Goal: Information Seeking & Learning: Learn about a topic

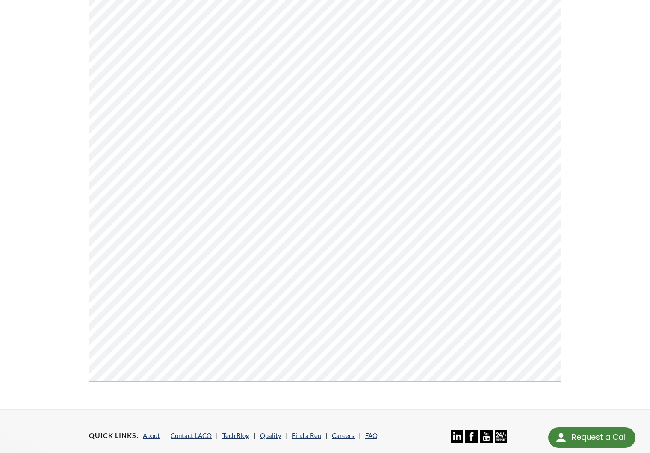
scroll to position [141, 0]
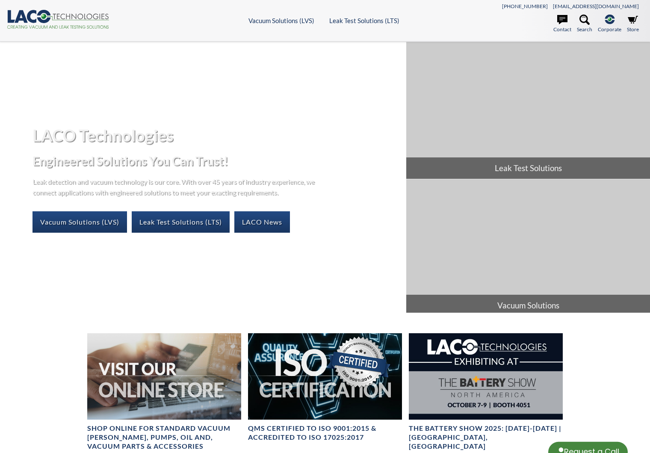
select select "Language Translate Widget"
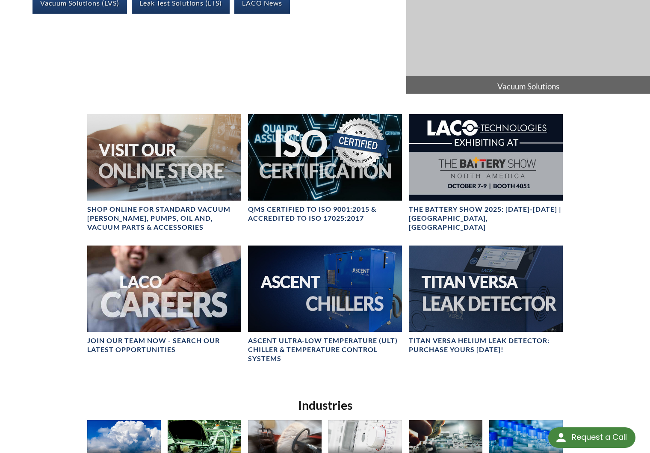
scroll to position [299, 0]
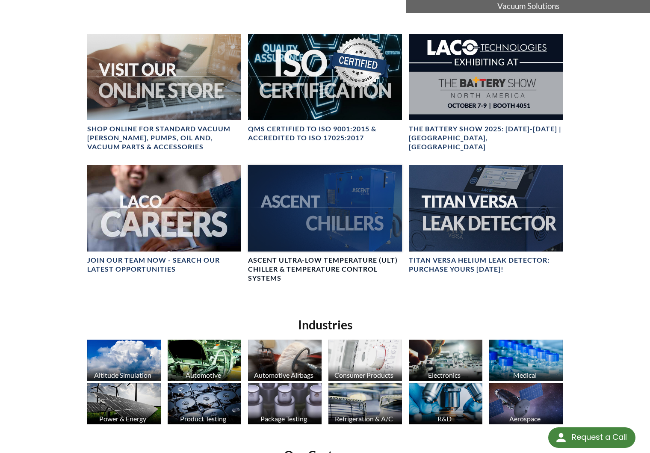
click at [328, 198] on div at bounding box center [325, 208] width 154 height 86
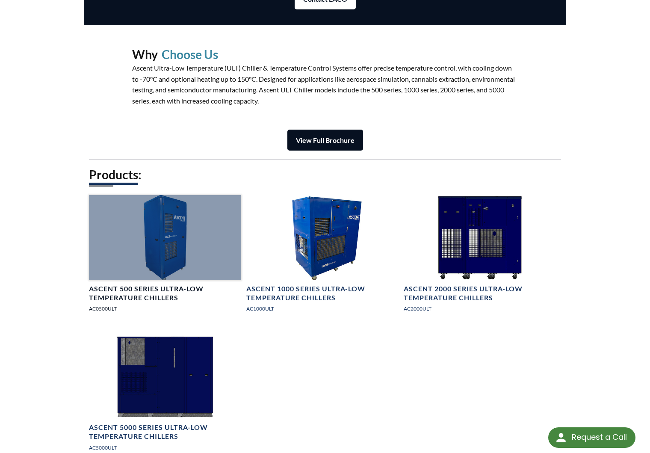
scroll to position [1078, 0]
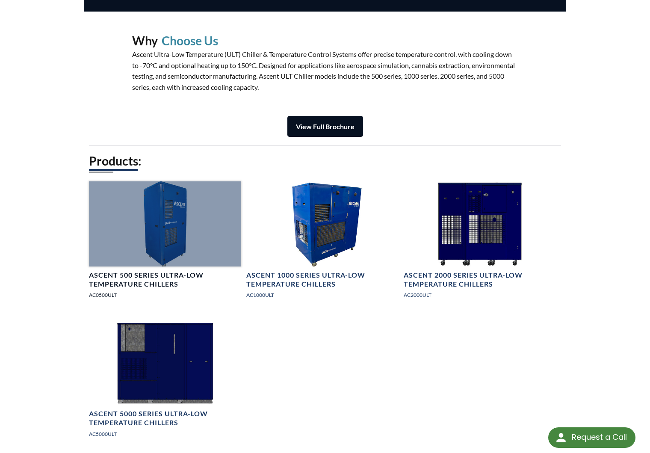
click at [157, 246] on div at bounding box center [165, 224] width 152 height 86
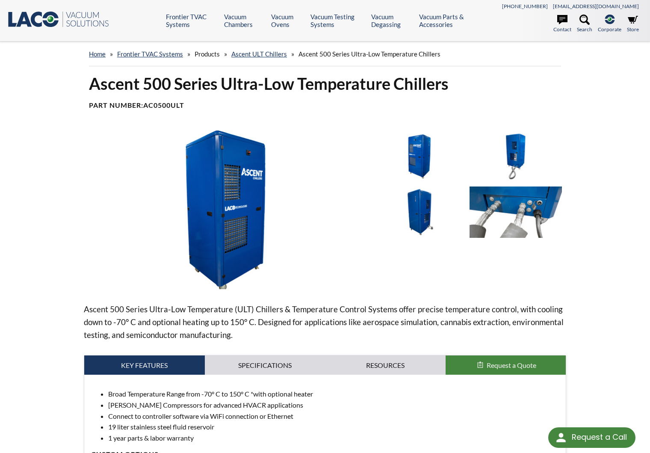
click at [526, 214] on img at bounding box center [516, 212] width 92 height 52
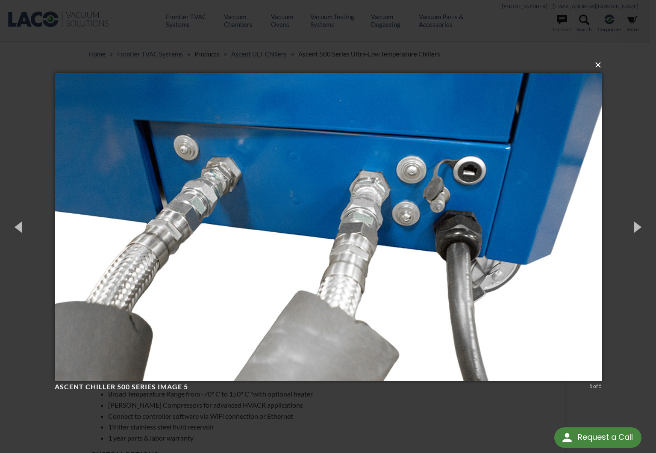
click at [597, 63] on button "×" at bounding box center [330, 65] width 547 height 19
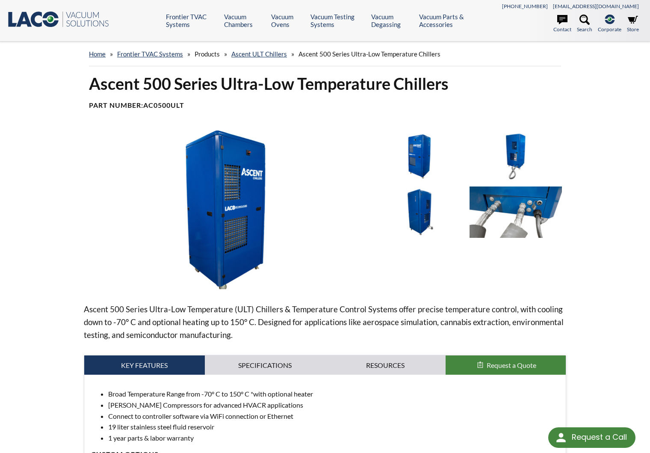
click at [519, 151] on img at bounding box center [516, 156] width 92 height 52
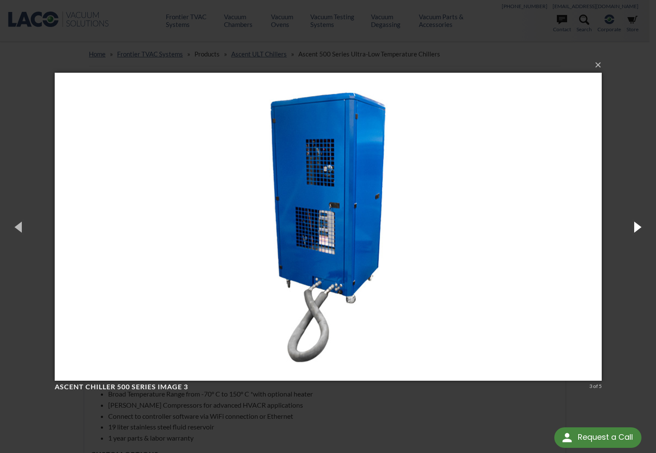
click at [640, 225] on button "button" at bounding box center [637, 226] width 38 height 47
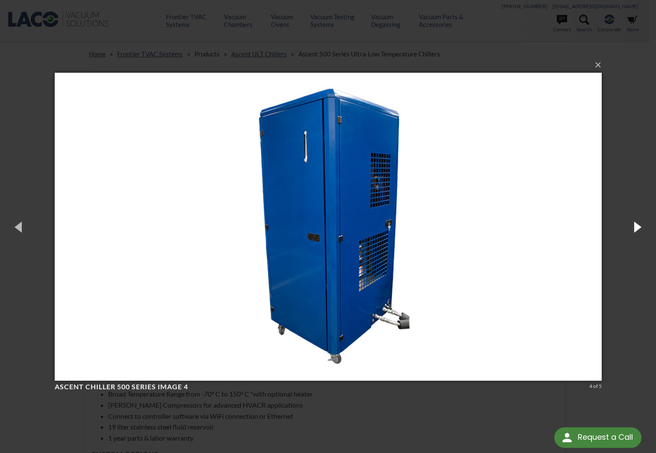
click at [640, 225] on button "button" at bounding box center [637, 226] width 38 height 47
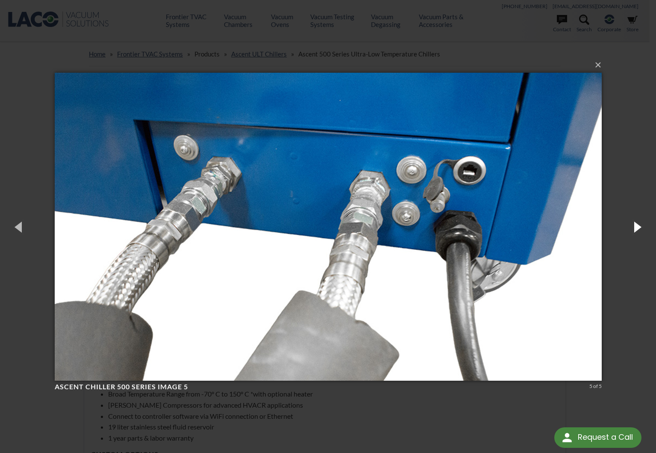
click at [640, 225] on button "button" at bounding box center [637, 226] width 38 height 47
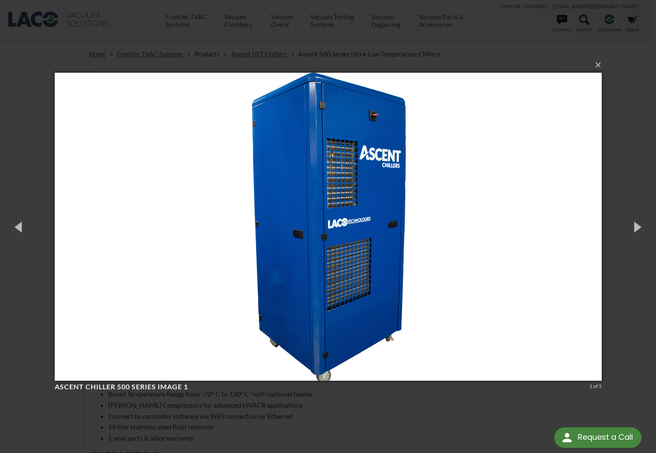
click at [632, 81] on div "× Ascent Chiller 500 Series Image 1 1 of 5 Loading..." at bounding box center [328, 226] width 656 height 453
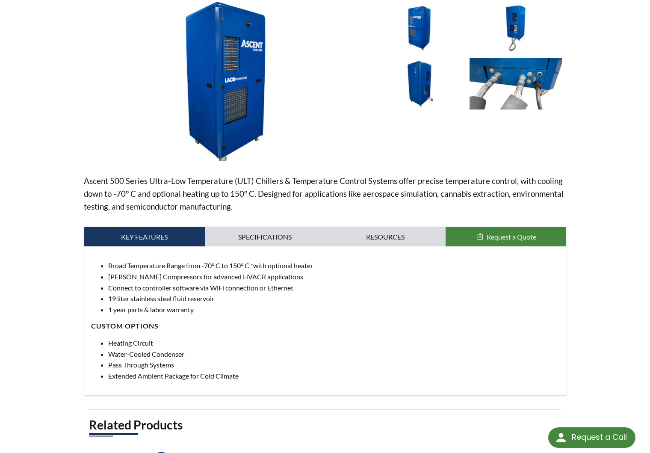
scroll to position [171, 0]
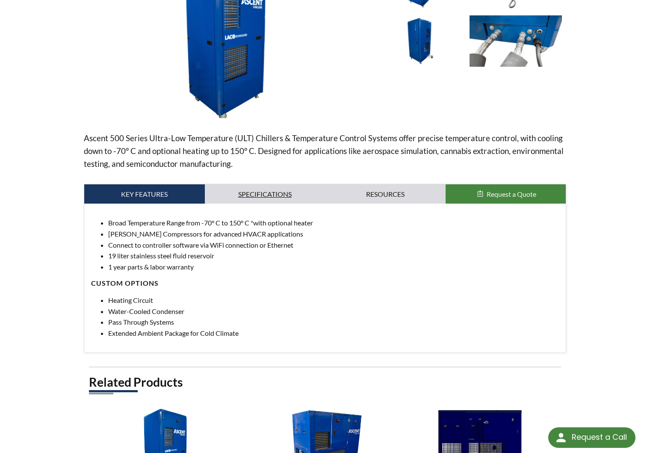
click at [278, 192] on link "Specifications" at bounding box center [265, 194] width 121 height 20
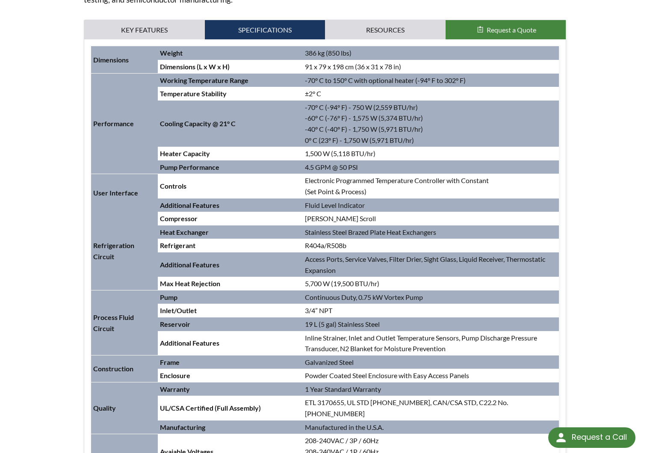
scroll to position [385, 0]
